Goal: Transaction & Acquisition: Purchase product/service

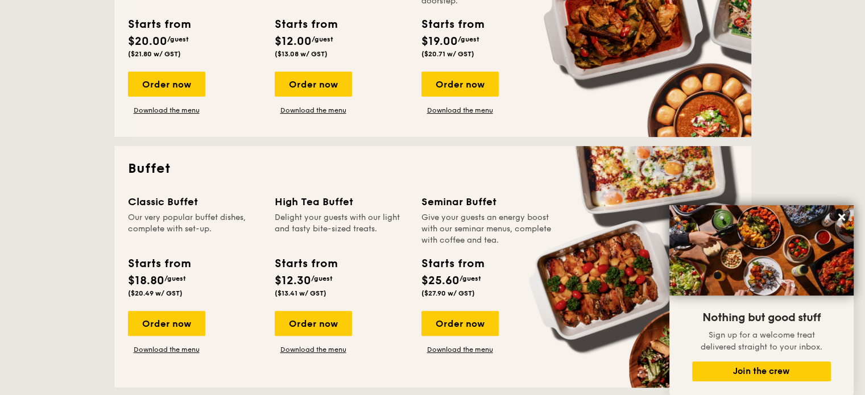
scroll to position [422, 0]
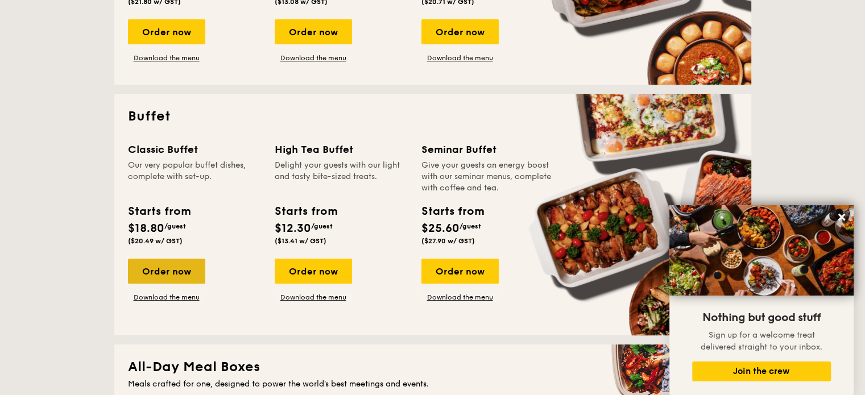
click at [172, 275] on div "Order now" at bounding box center [166, 271] width 77 height 25
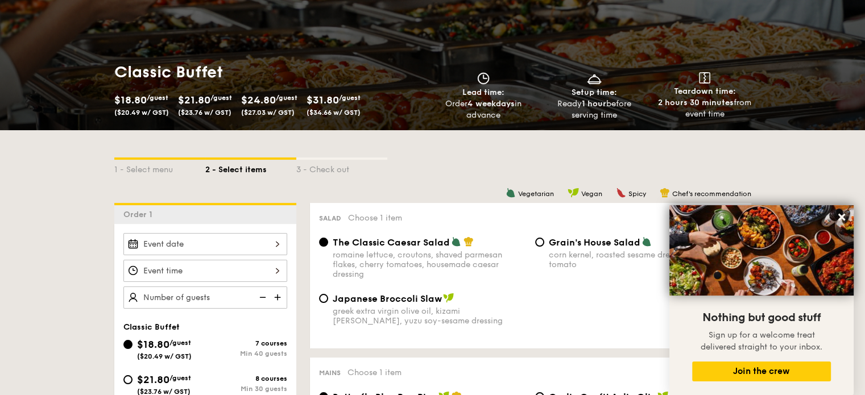
scroll to position [221, 0]
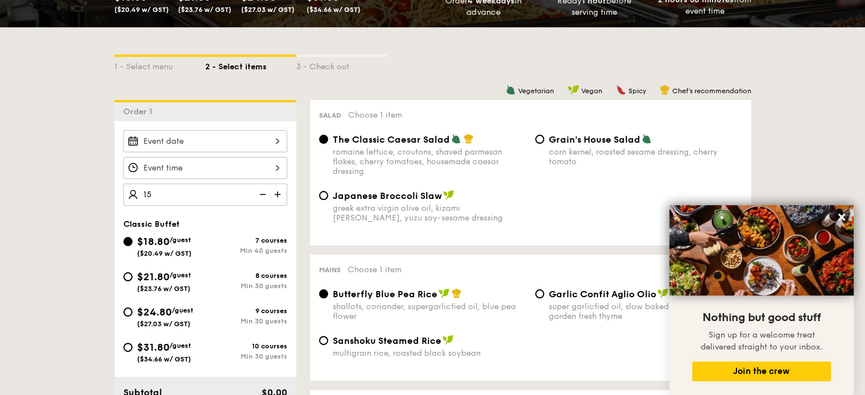
type input "40 guests"
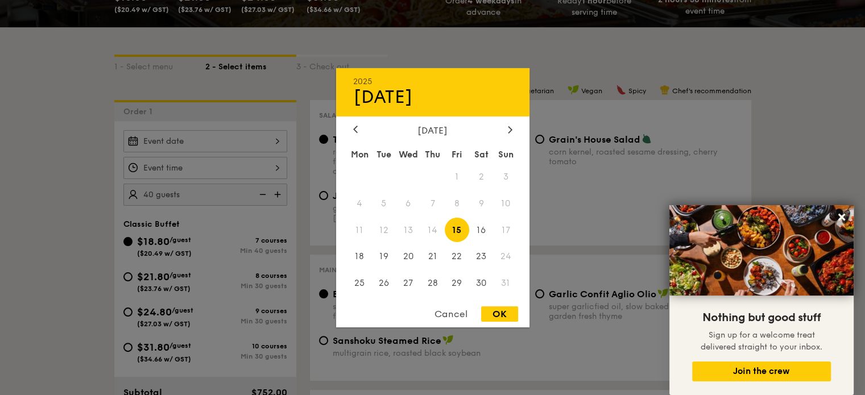
click at [233, 135] on div "2025 Aug [DATE] Tue Wed Thu Fri Sat Sun 1 2 3 4 5 6 7 8 9 10 11 12 13 14 15 16 …" at bounding box center [205, 141] width 164 height 22
click at [508, 129] on icon at bounding box center [510, 129] width 5 height 7
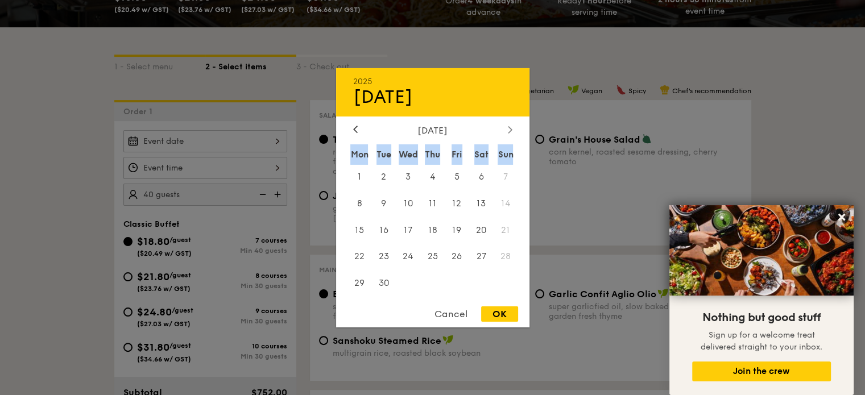
click at [508, 129] on icon at bounding box center [510, 129] width 5 height 7
click at [355, 126] on icon at bounding box center [355, 129] width 5 height 7
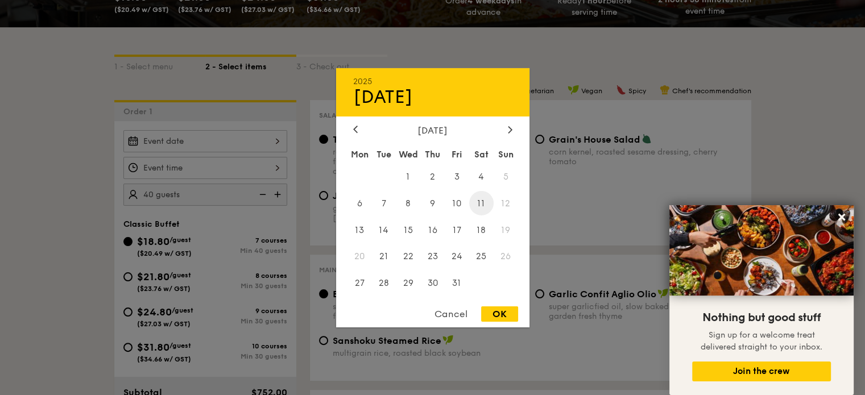
click at [480, 201] on span "11" at bounding box center [481, 203] width 24 height 24
click at [499, 309] on div "OK" at bounding box center [499, 314] width 37 height 15
type input "[DATE]"
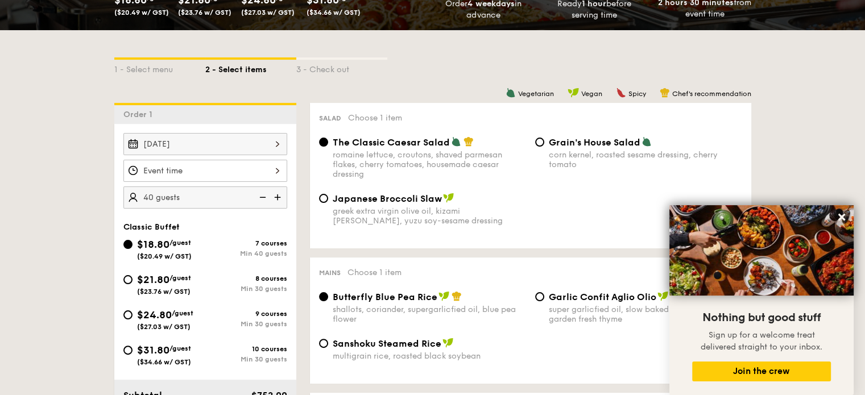
scroll to position [0, 0]
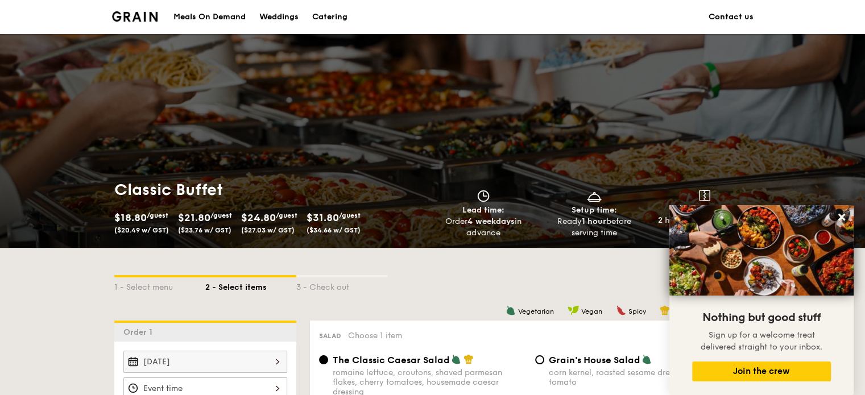
click at [323, 19] on div "Catering" at bounding box center [329, 17] width 35 height 34
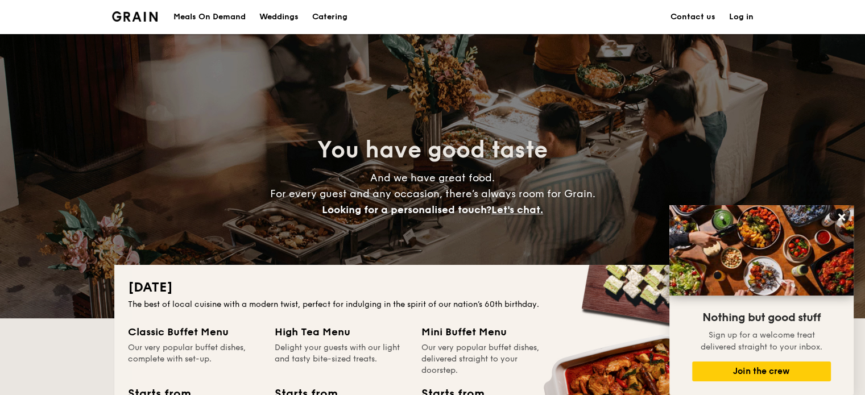
scroll to position [159, 0]
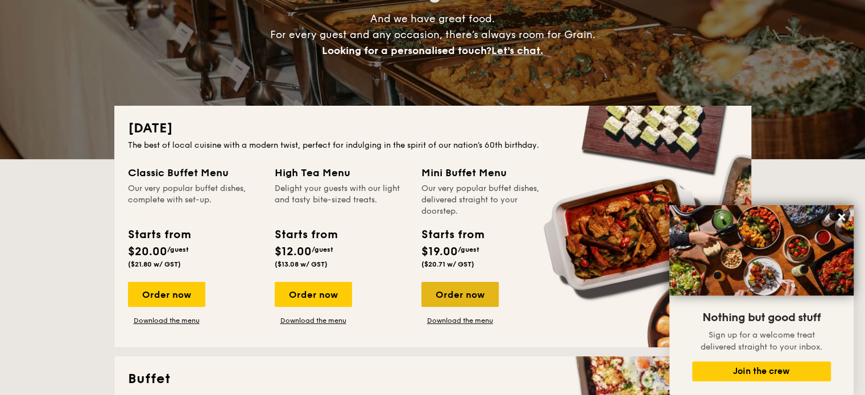
click at [469, 291] on div "Order now" at bounding box center [460, 294] width 77 height 25
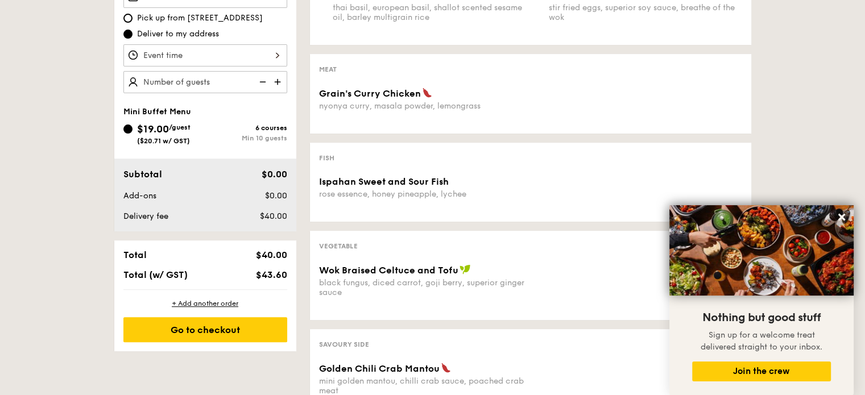
scroll to position [206, 0]
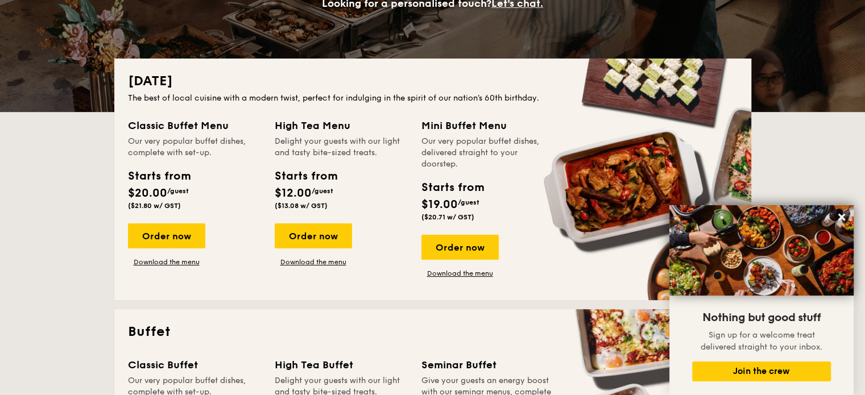
scroll to position [159, 0]
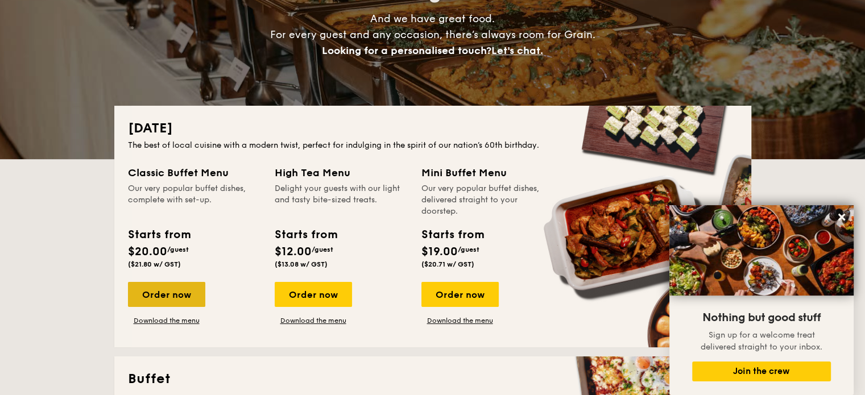
click at [186, 293] on div "Order now" at bounding box center [166, 294] width 77 height 25
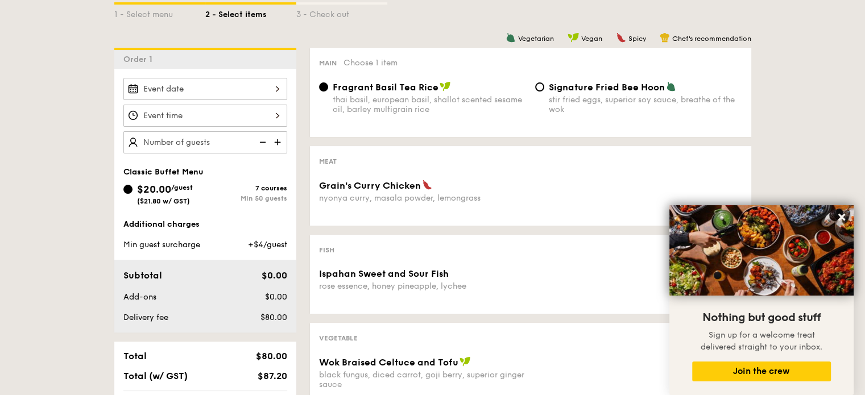
scroll to position [272, 0]
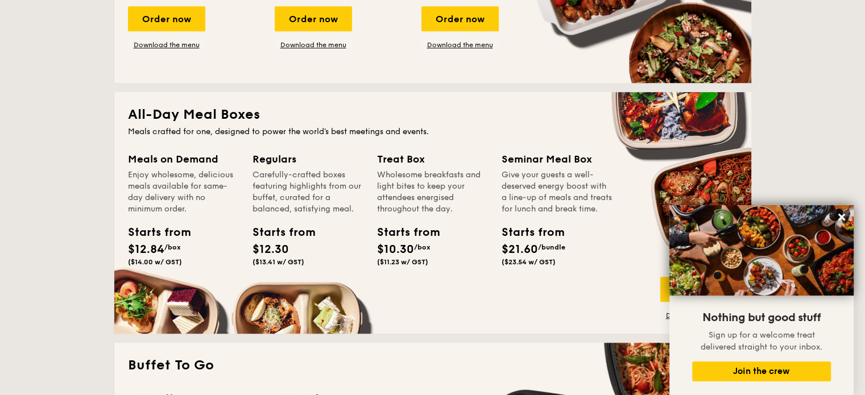
scroll to position [864, 0]
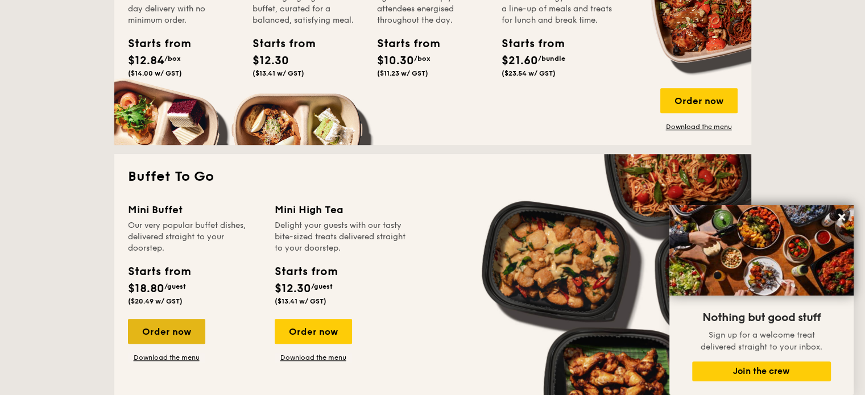
click at [187, 332] on div "Order now" at bounding box center [166, 331] width 77 height 25
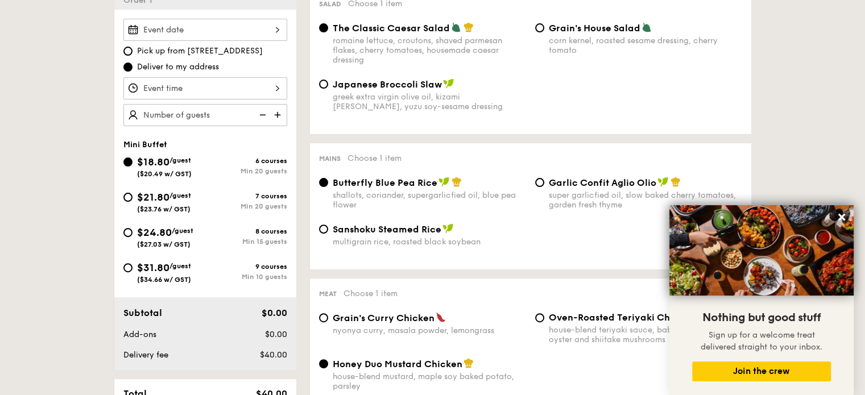
scroll to position [348, 0]
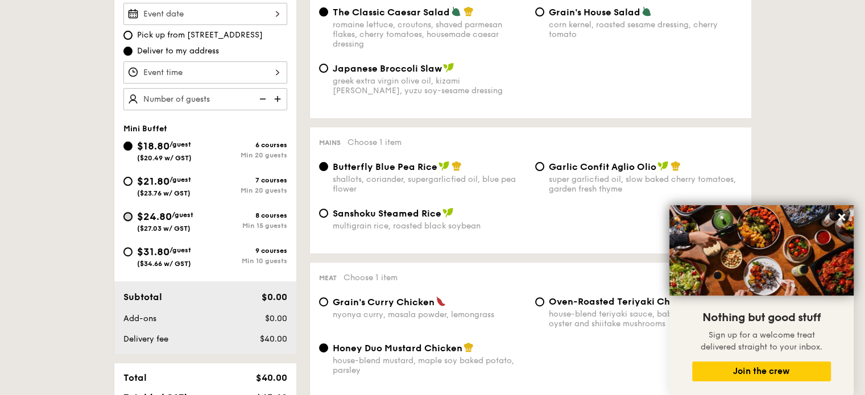
click at [132, 213] on input "$24.80 /guest ($27.03 w/ GST) 8 courses Min 15 guests" at bounding box center [127, 216] width 9 height 9
radio input "true"
radio input "false"
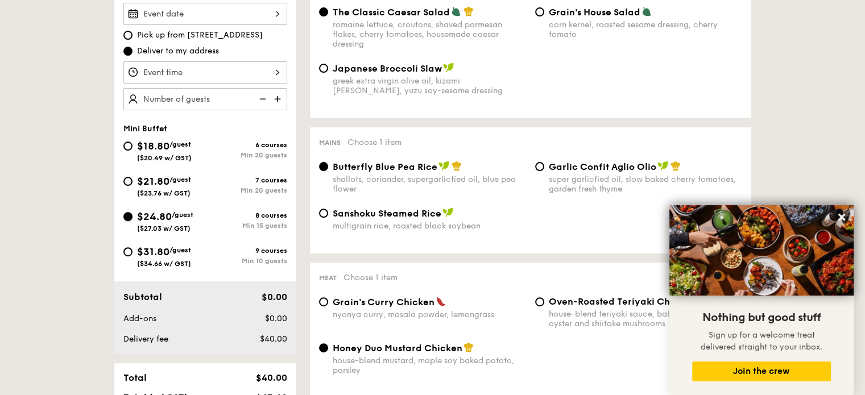
radio input "true"
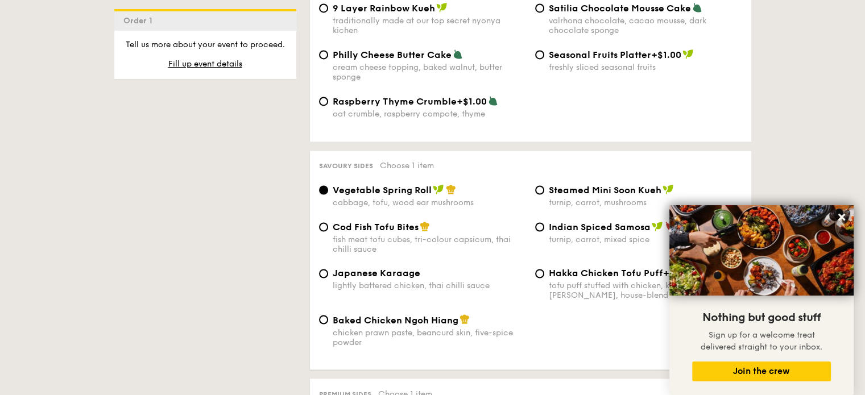
scroll to position [1842, 0]
